Goal: Communication & Community: Answer question/provide support

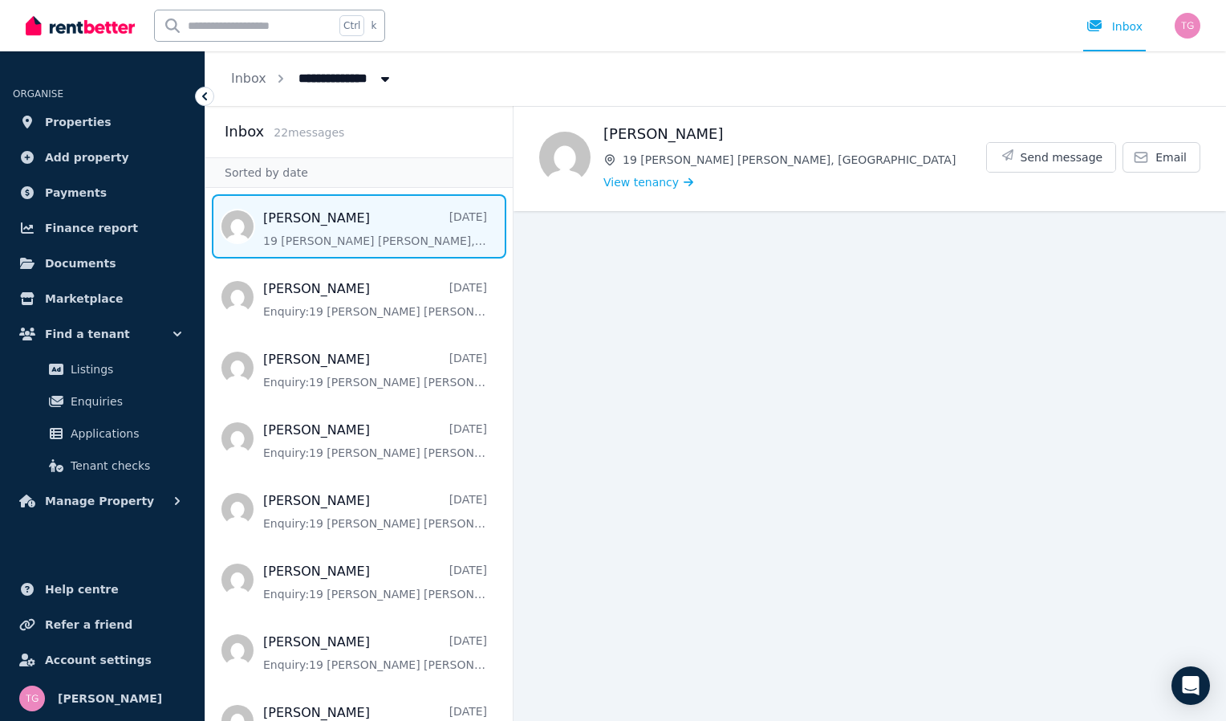
click at [377, 240] on span "Message list" at bounding box center [358, 226] width 307 height 64
click at [641, 184] on span "View tenancy" at bounding box center [640, 182] width 75 height 16
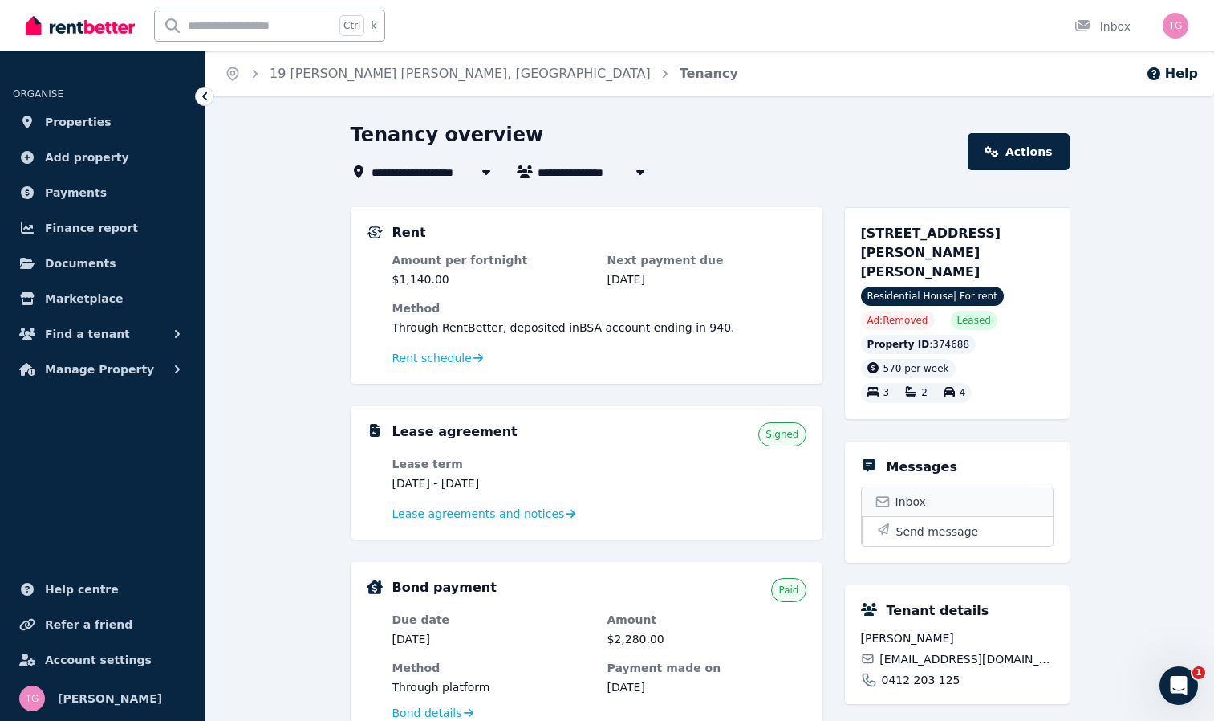
click at [912, 494] on span "Inbox" at bounding box center [911, 502] width 30 height 16
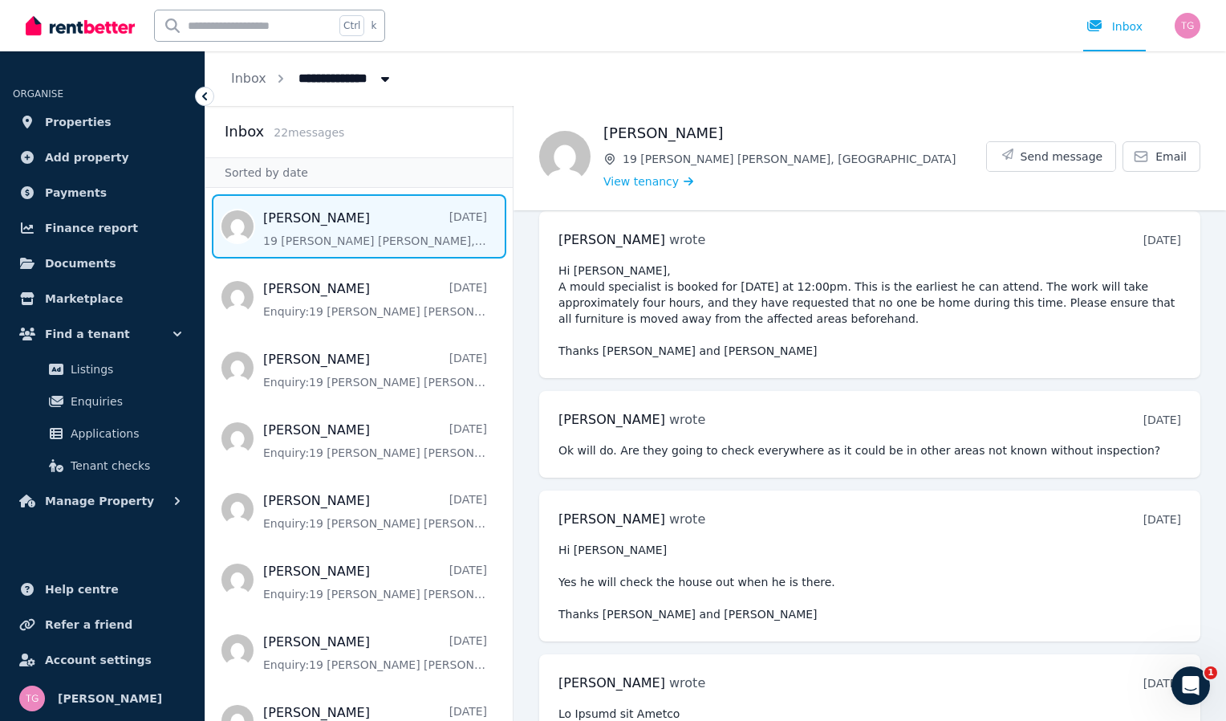
scroll to position [3011, 0]
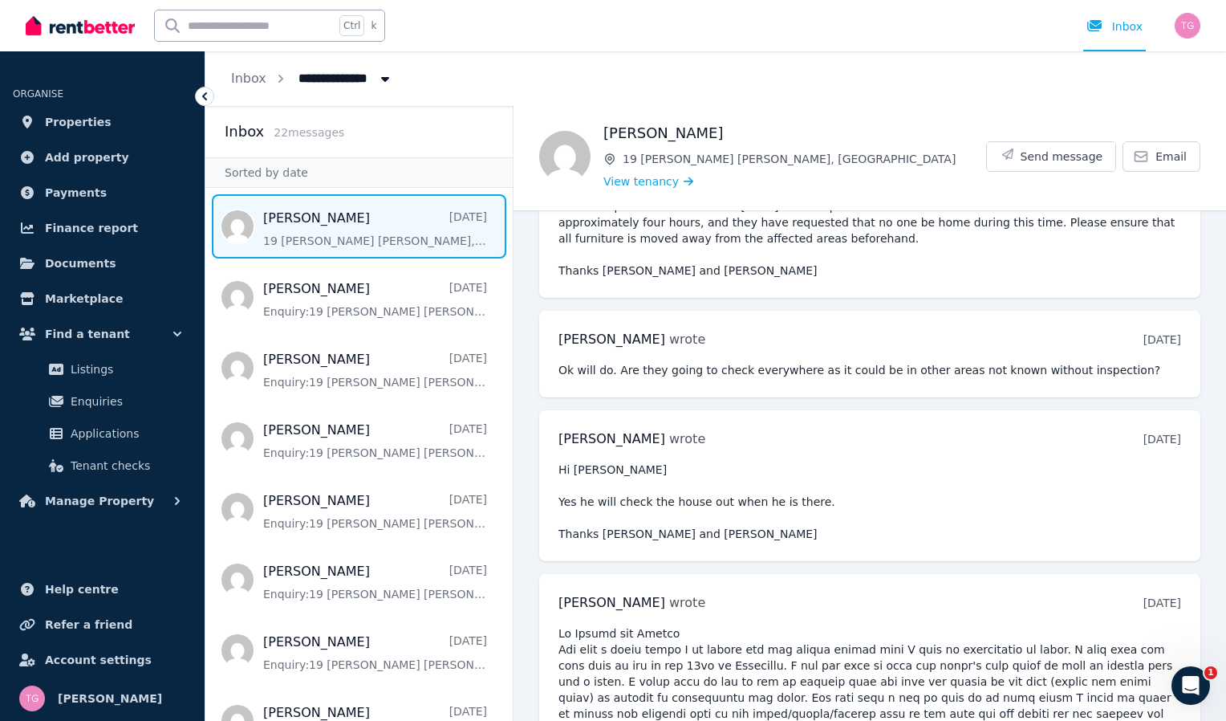
click at [1060, 643] on pre at bounding box center [870, 721] width 623 height 193
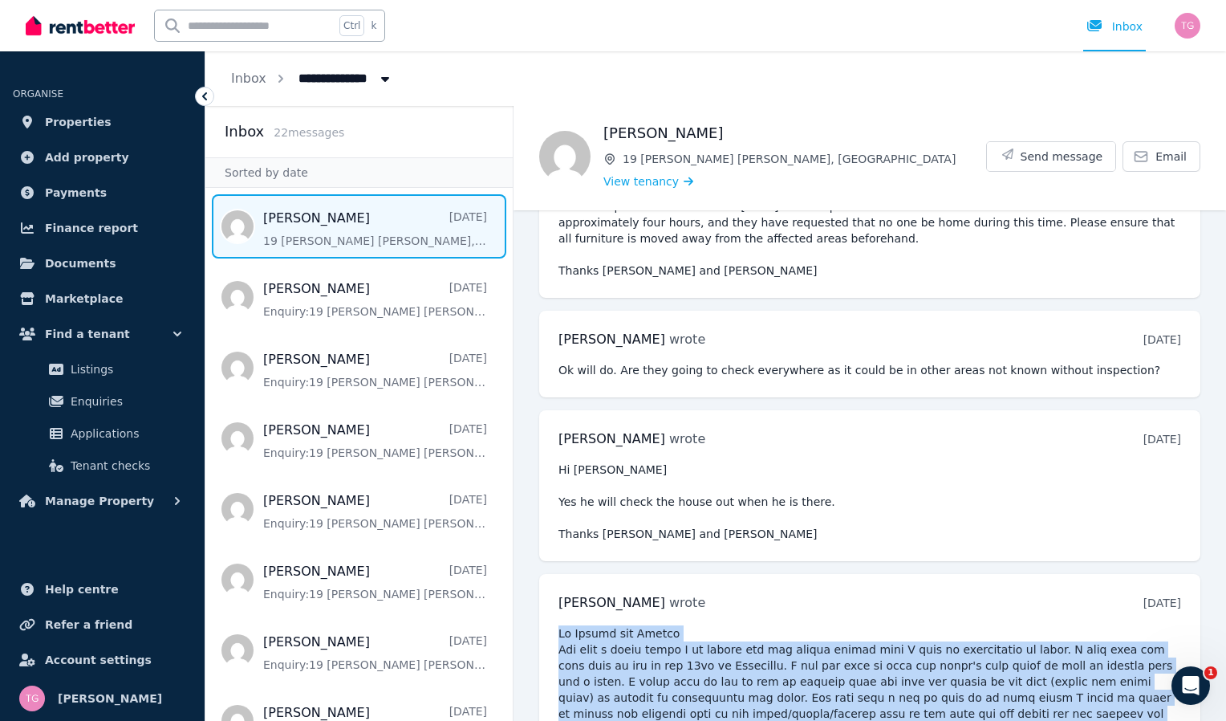
drag, startPoint x: 651, startPoint y: 684, endPoint x: 553, endPoint y: 513, distance: 197.0
click at [553, 574] on div "[PERSON_NAME] wrote [DATE] 7:02 pm [DATE][DATE]" at bounding box center [869, 705] width 661 height 263
copy pre "Hi [PERSON_NAME] and [PERSON_NAME] Its with a heavy heart I am giving you one m…"
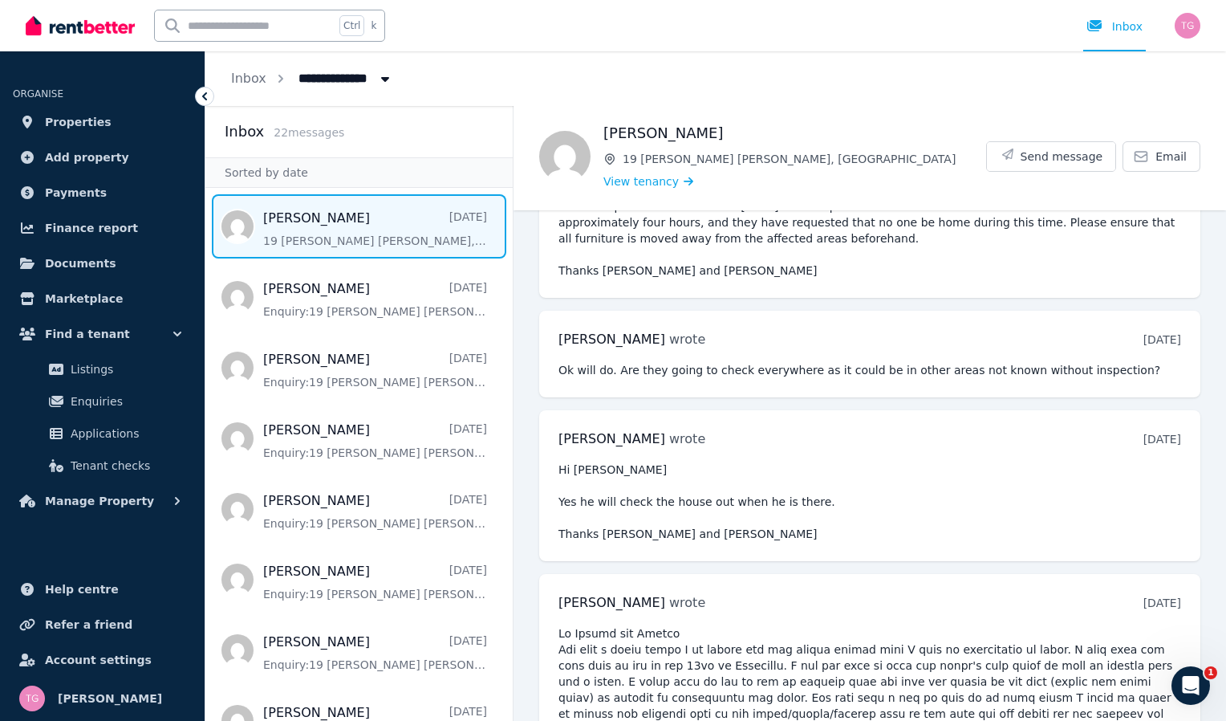
click at [798, 54] on div "**********" at bounding box center [715, 78] width 1021 height 55
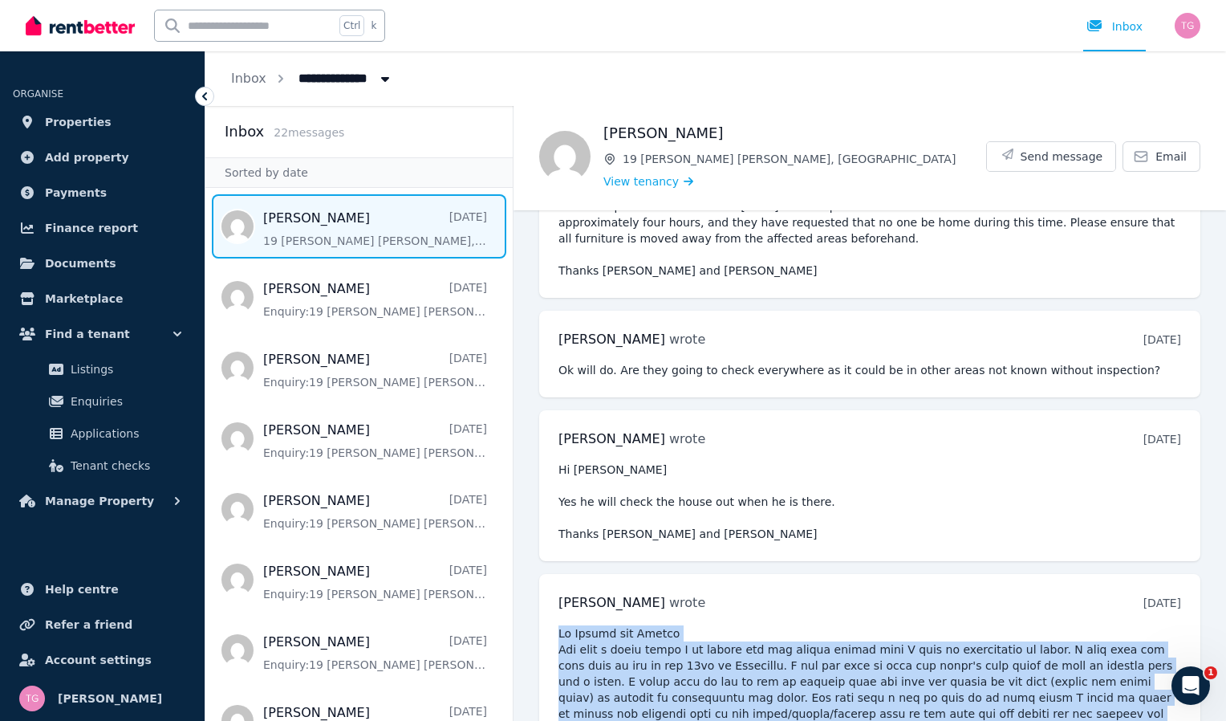
drag, startPoint x: 608, startPoint y: 677, endPoint x: 559, endPoint y: 510, distance: 174.9
click at [559, 574] on div "[PERSON_NAME] wrote [DATE] 7:02 pm [DATE][DATE]" at bounding box center [869, 705] width 661 height 263
drag, startPoint x: 559, startPoint y: 510, endPoint x: 632, endPoint y: 561, distance: 89.9
copy pre "Hi [PERSON_NAME] and [PERSON_NAME] Its with a heavy heart I am giving you one m…"
